Goal: Task Accomplishment & Management: Use online tool/utility

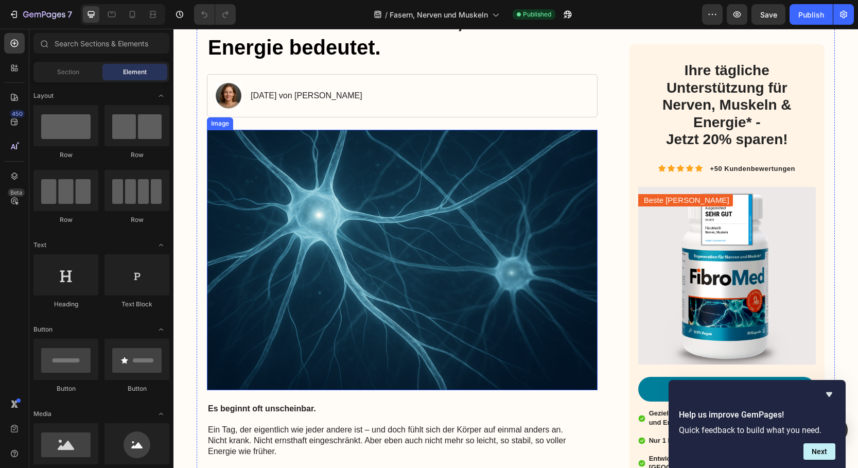
scroll to position [197, 0]
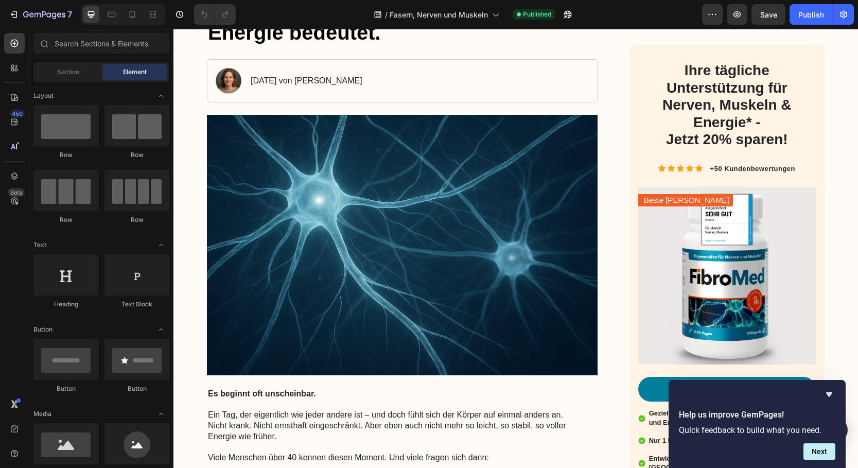
drag, startPoint x: 828, startPoint y: 395, endPoint x: 822, endPoint y: 392, distance: 6.4
click at [828, 395] on icon "Hide survey" at bounding box center [829, 394] width 6 height 5
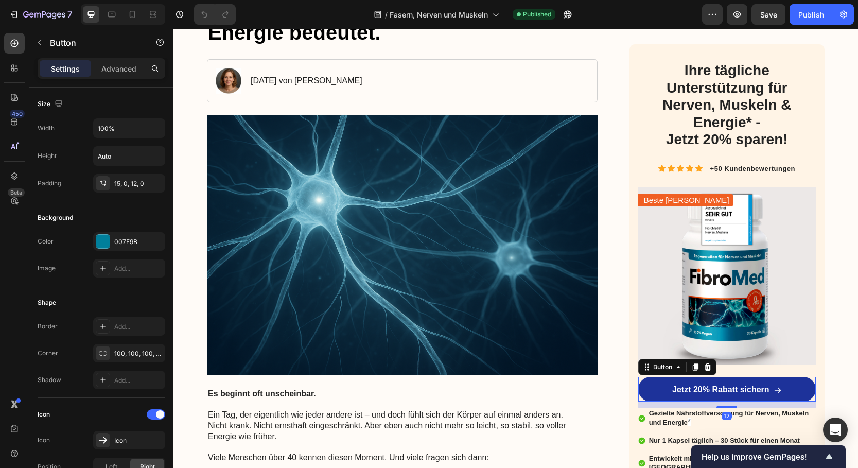
click at [798, 387] on link "Jetzt 20% Rabatt sichern" at bounding box center [727, 389] width 178 height 25
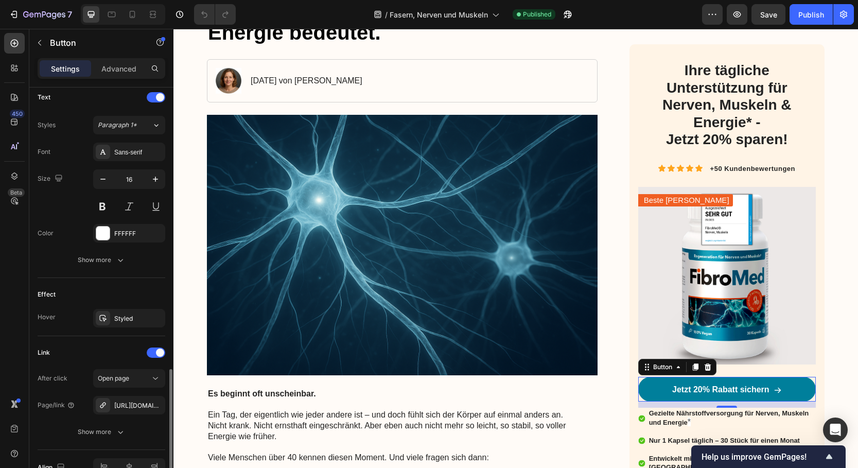
scroll to position [490, 0]
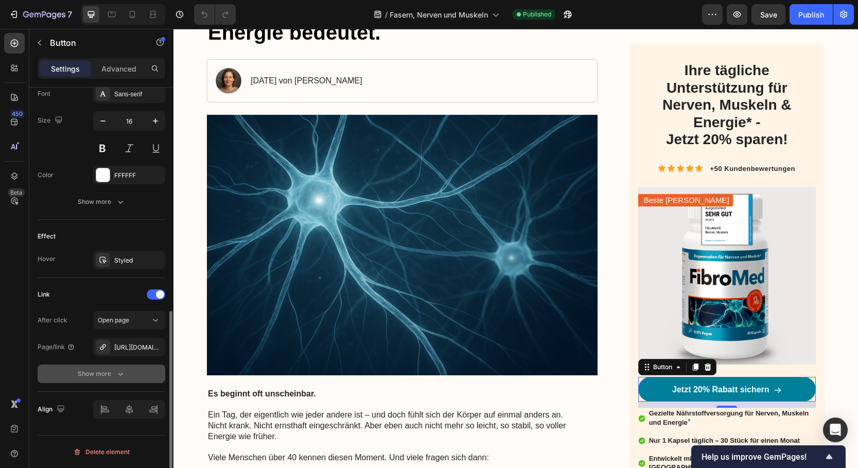
click at [115, 375] on icon "button" at bounding box center [120, 374] width 10 height 10
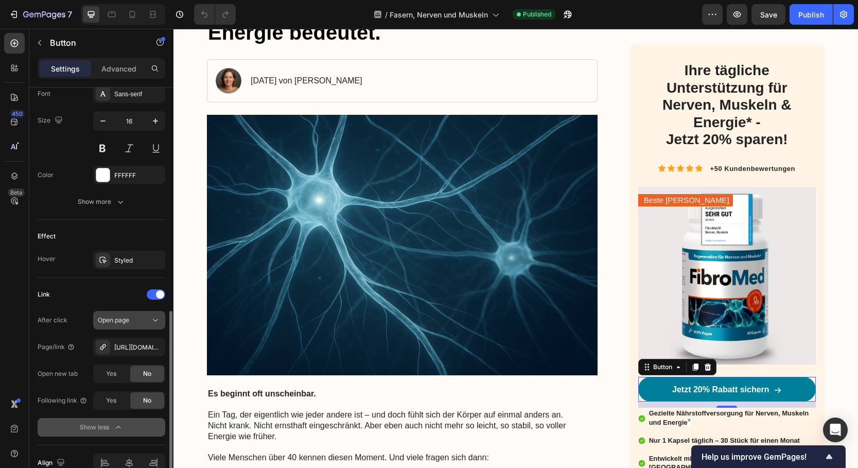
click at [147, 322] on div "Open page" at bounding box center [124, 320] width 52 height 9
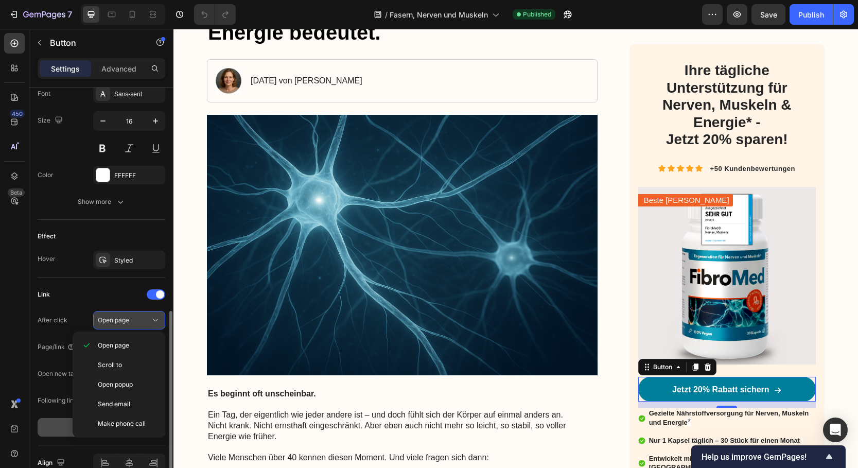
click at [147, 322] on div "Open page" at bounding box center [124, 320] width 52 height 9
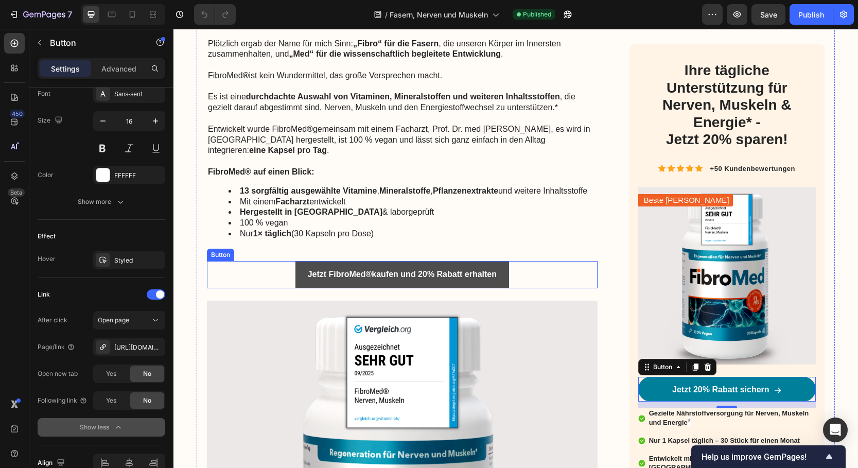
scroll to position [2269, 0]
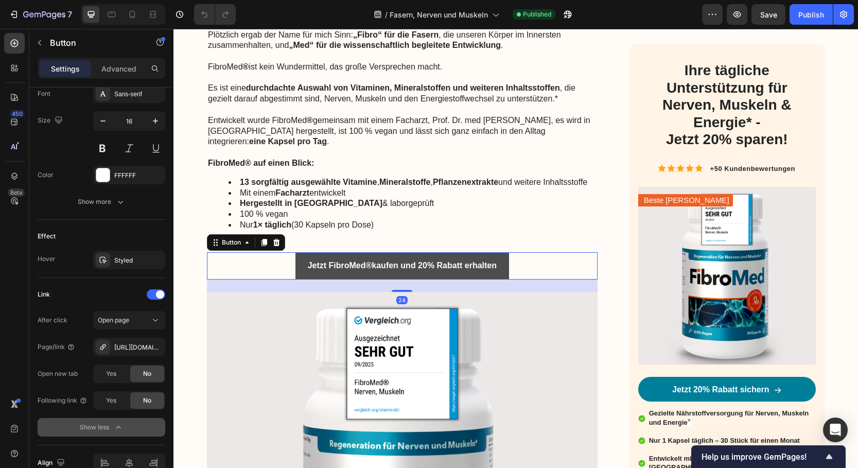
click at [298, 256] on link "Jetzt FibroMed ® kaufen und 20% Rabatt erhalten" at bounding box center [402, 265] width 214 height 27
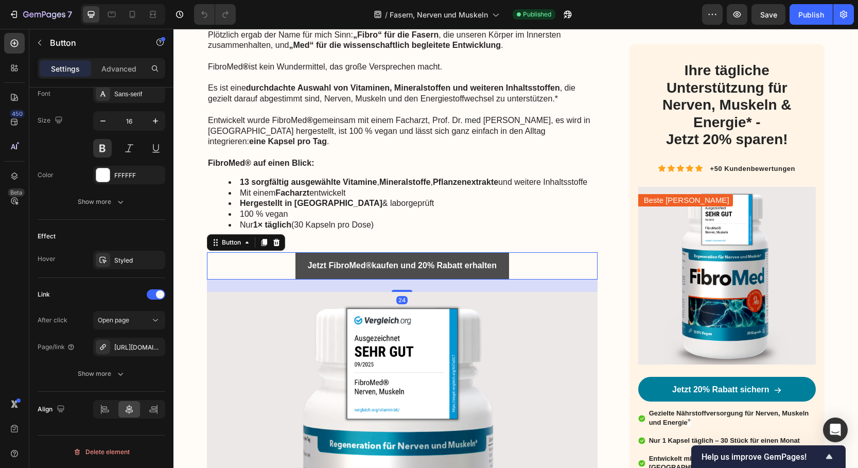
click at [303, 258] on link "Jetzt FibroMed ® kaufen und 20% Rabatt erhalten" at bounding box center [402, 265] width 214 height 27
click at [305, 272] on link "Jetzt FibroMed ® kaufen und 20% Rabatt erhalten" at bounding box center [402, 265] width 214 height 27
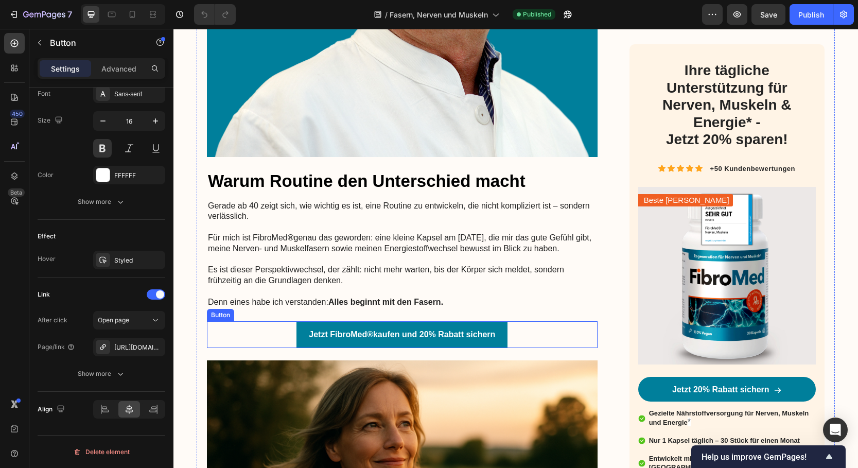
scroll to position [3442, 0]
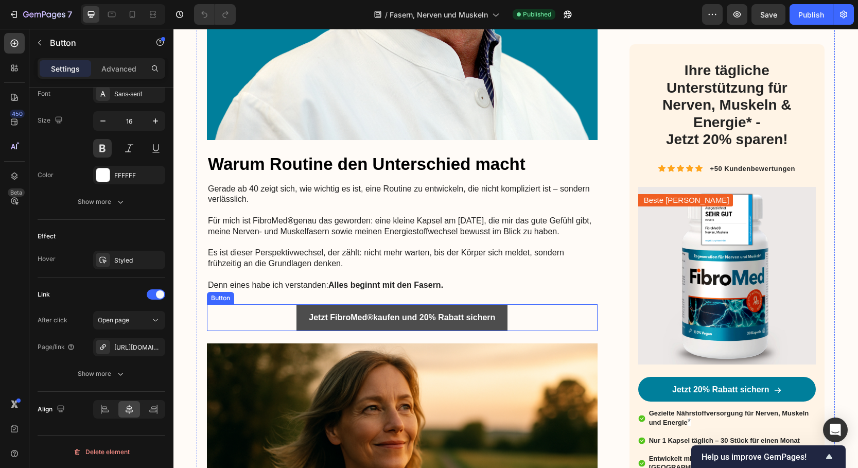
click at [305, 324] on link "Jetzt FibroMed ® kaufen und 20% Rabatt sichern" at bounding box center [401, 317] width 211 height 27
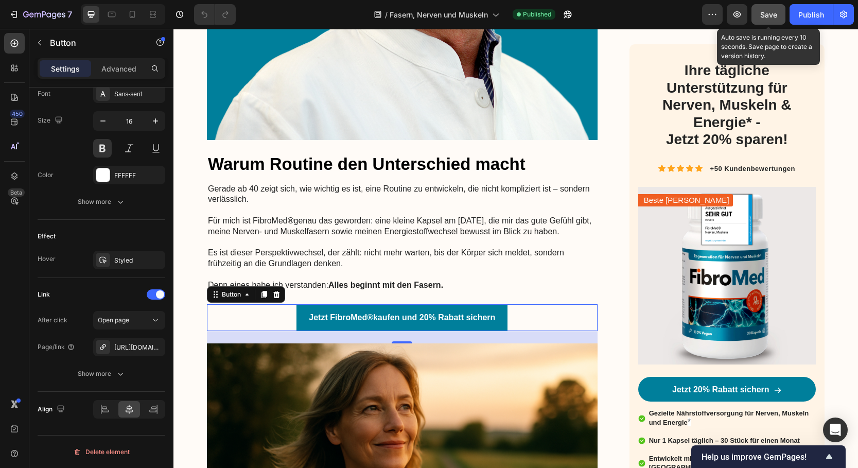
click at [767, 16] on span "Save" at bounding box center [768, 14] width 17 height 9
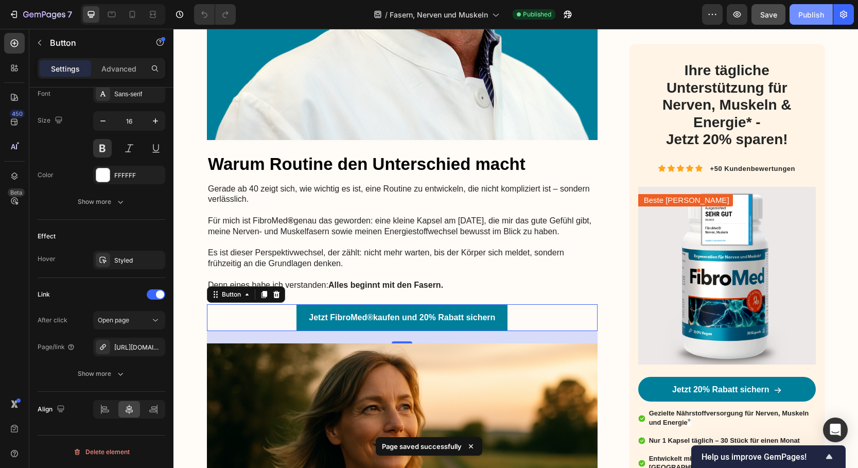
click at [808, 14] on div "Publish" at bounding box center [811, 14] width 26 height 11
